Goal: Communication & Community: Answer question/provide support

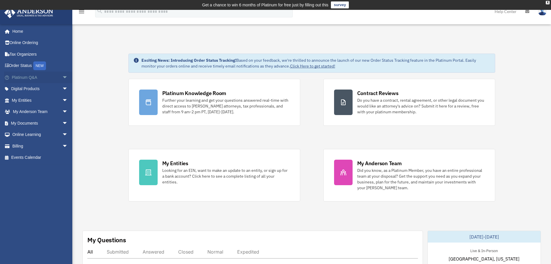
click at [62, 78] on span "arrow_drop_down" at bounding box center [68, 77] width 12 height 12
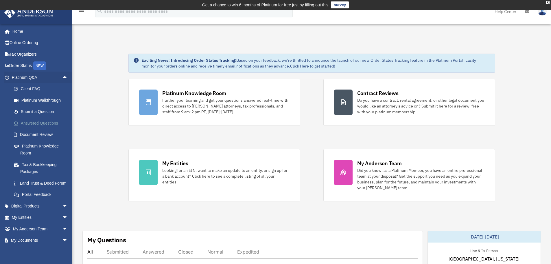
click at [49, 121] on link "Answered Questions" at bounding box center [42, 123] width 69 height 12
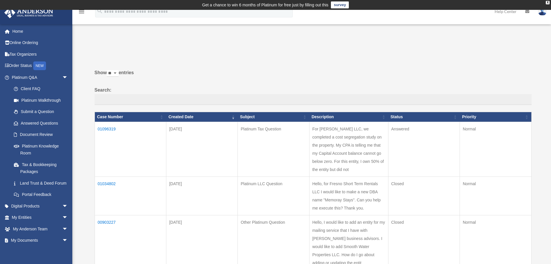
click at [109, 129] on td "01096319" at bounding box center [130, 149] width 71 height 55
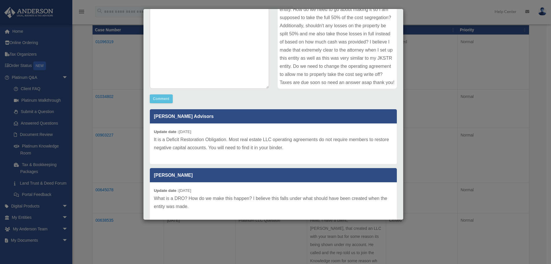
scroll to position [81, 0]
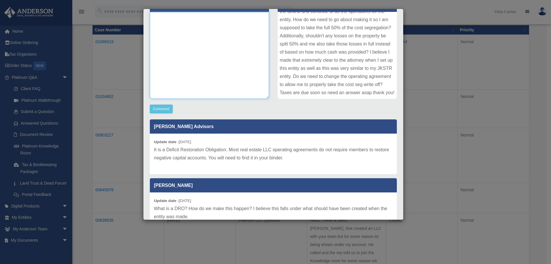
click at [215, 60] on textarea at bounding box center [209, 55] width 119 height 87
type textarea "**********"
click at [161, 112] on button "Comment" at bounding box center [161, 108] width 23 height 9
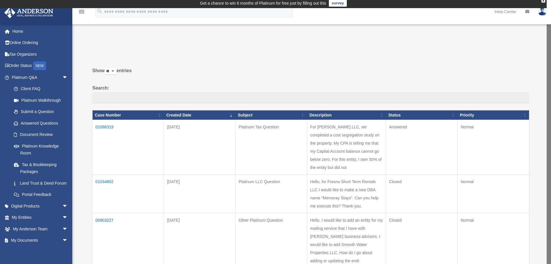
scroll to position [0, 0]
